Goal: Check status

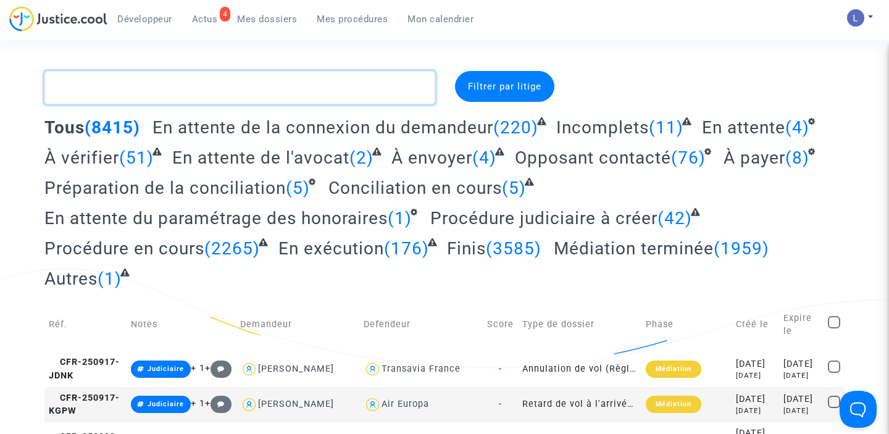
click at [299, 86] on textarea at bounding box center [239, 87] width 391 height 33
paste textarea "CFR-230618-ADXP"
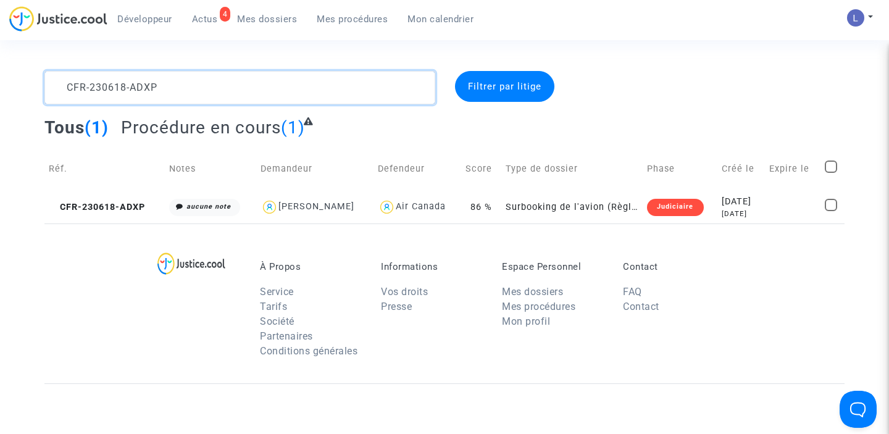
type textarea "CFR-230618-ADXP"
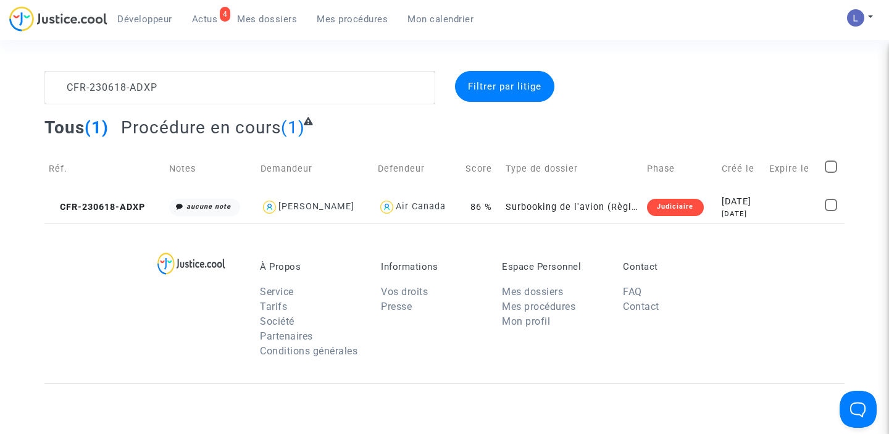
click at [477, 93] on div "Filtrer par litige" at bounding box center [504, 86] width 99 height 31
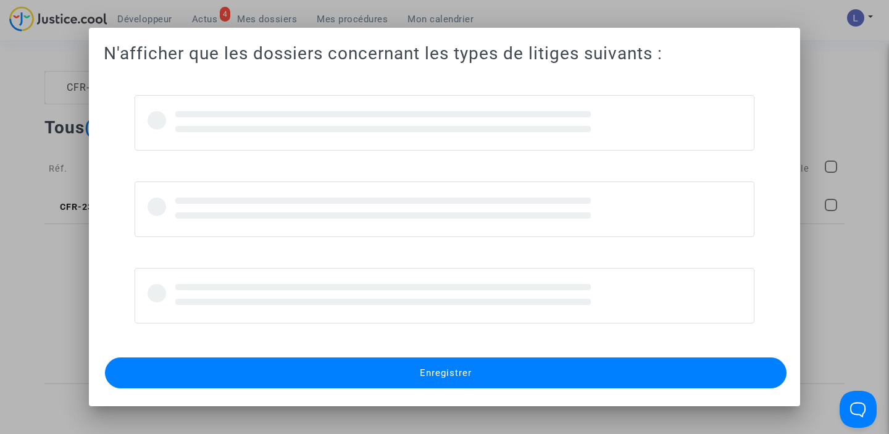
click at [0, 373] on div at bounding box center [444, 217] width 889 height 434
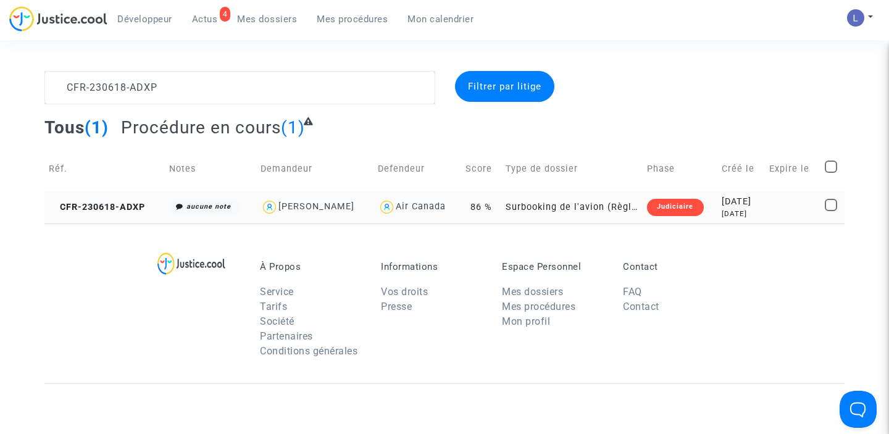
click at [137, 200] on td "CFR-230618-ADXP" at bounding box center [104, 207] width 120 height 33
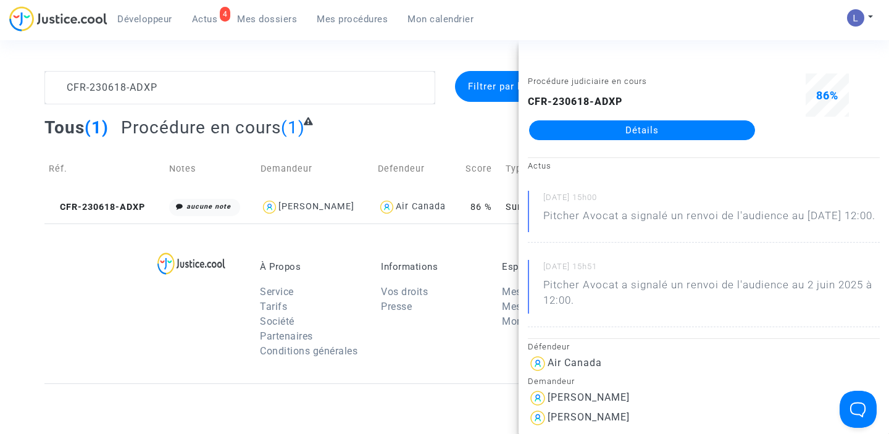
drag, startPoint x: 585, startPoint y: 236, endPoint x: 547, endPoint y: 224, distance: 40.2
click at [547, 224] on p "Pitcher Avocat a signalé un renvoi de l'audience au [DATE] 12:00." at bounding box center [709, 219] width 332 height 22
